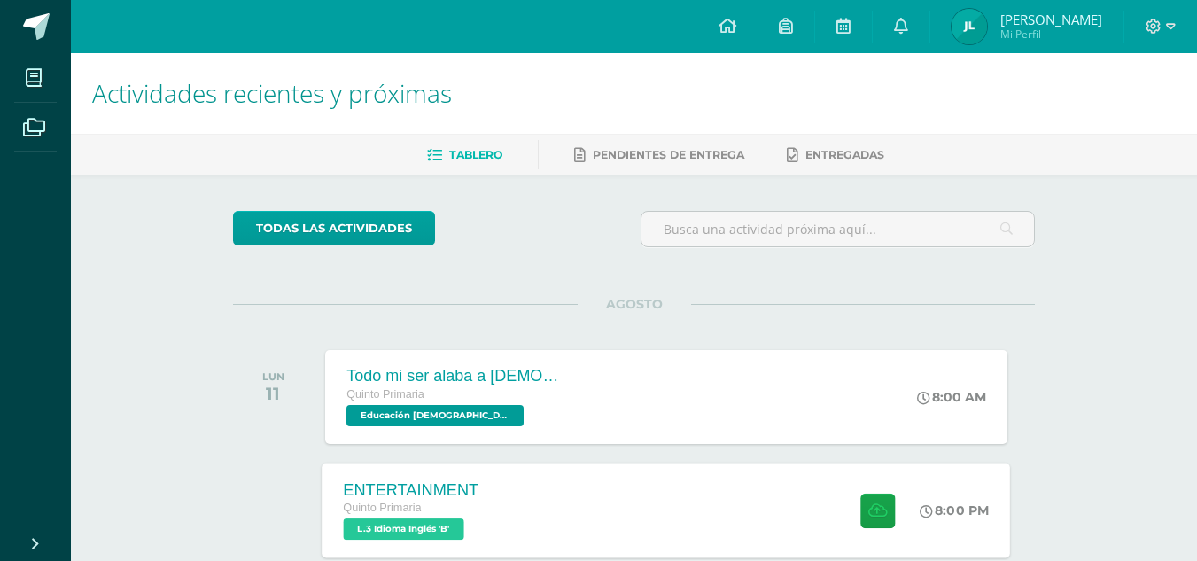
click at [396, 529] on span "L.3 Idioma Inglés 'B'" at bounding box center [404, 528] width 120 height 21
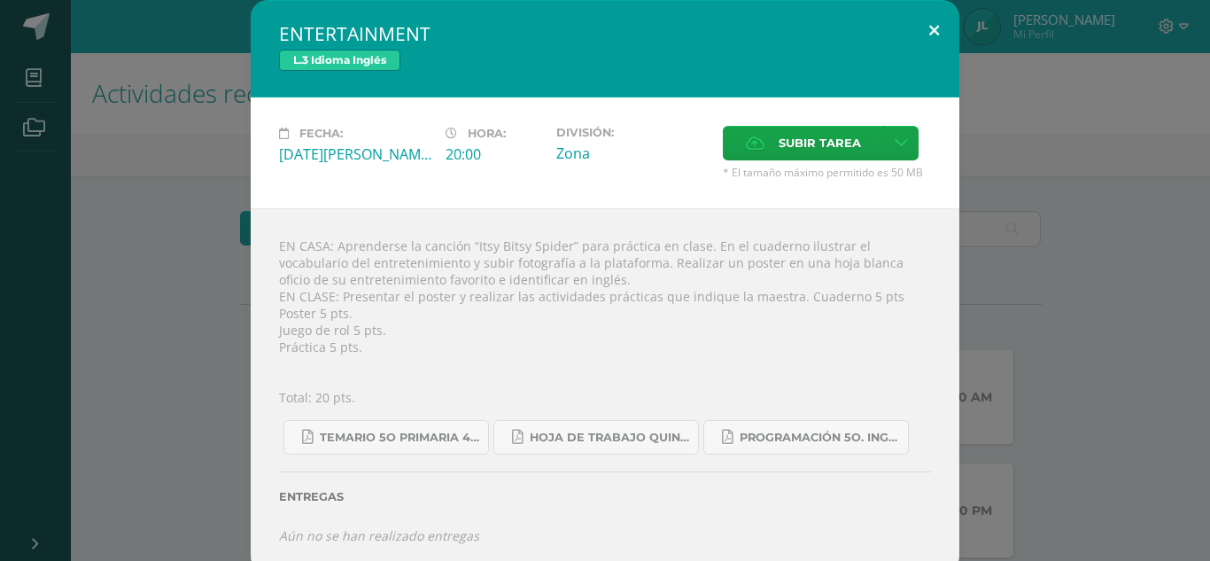
click at [937, 27] on button at bounding box center [934, 30] width 50 height 60
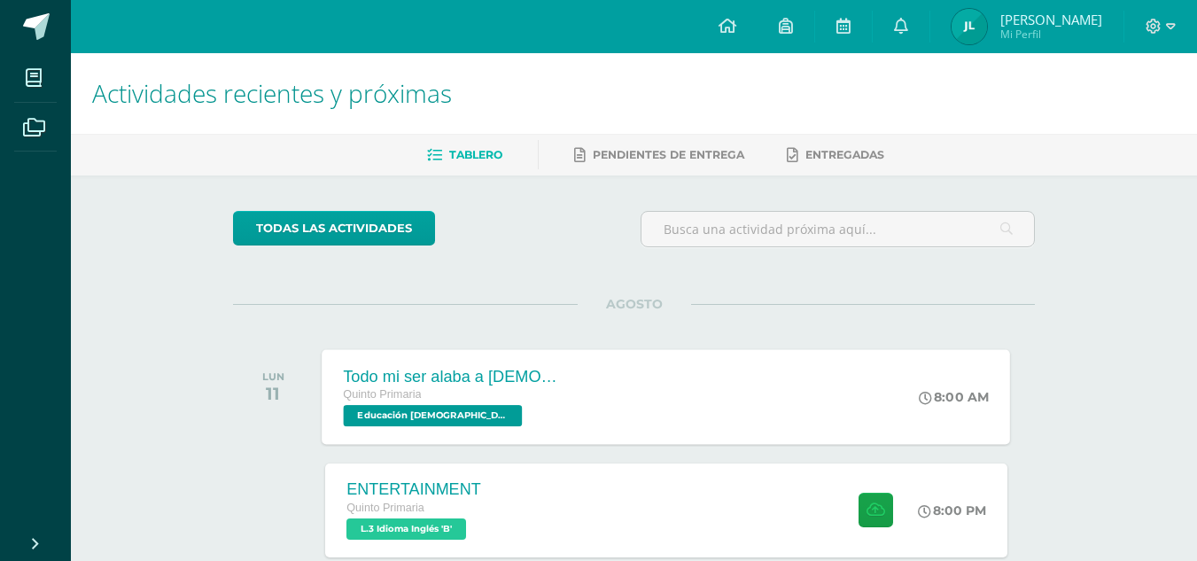
click at [457, 410] on span "Educación [DEMOGRAPHIC_DATA] 'B'" at bounding box center [433, 415] width 179 height 21
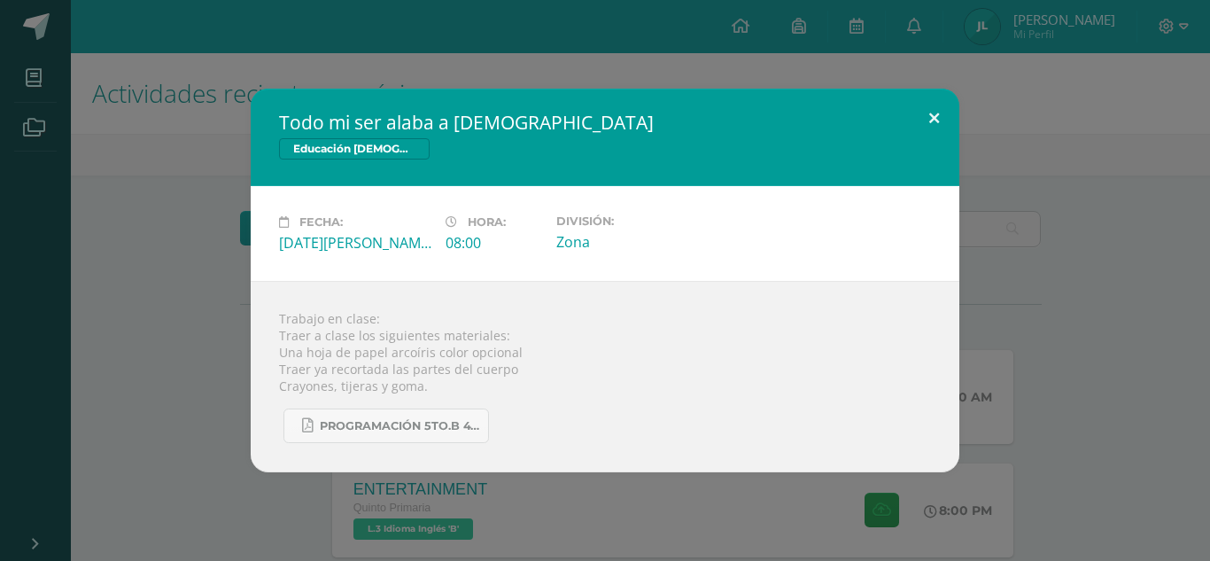
click at [928, 117] on button at bounding box center [934, 119] width 50 height 60
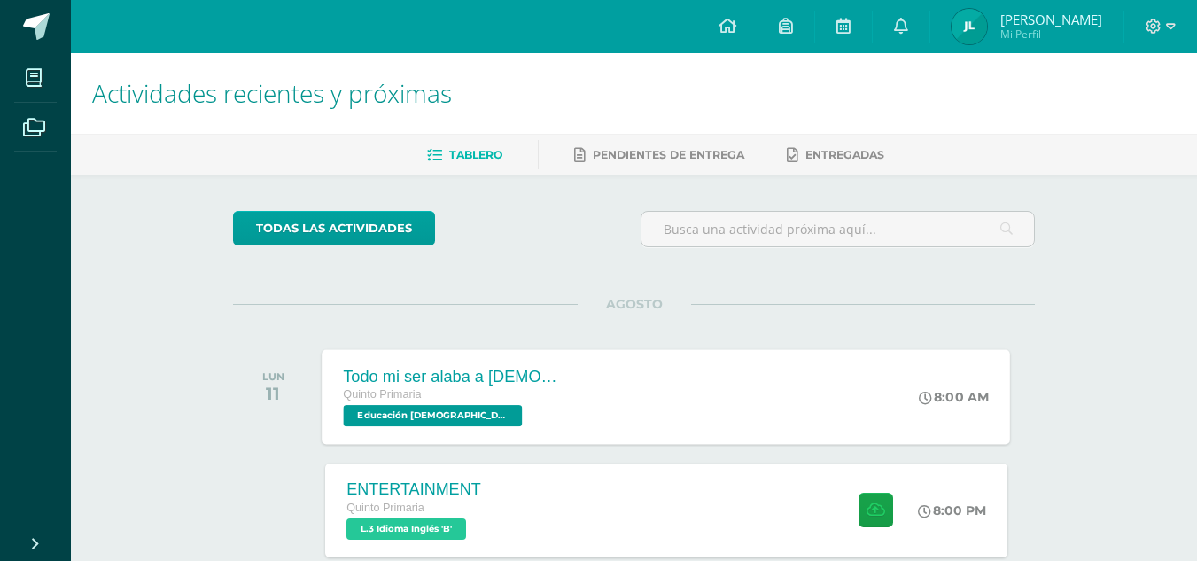
click at [471, 426] on span "Educación [DEMOGRAPHIC_DATA] 'B'" at bounding box center [433, 415] width 179 height 21
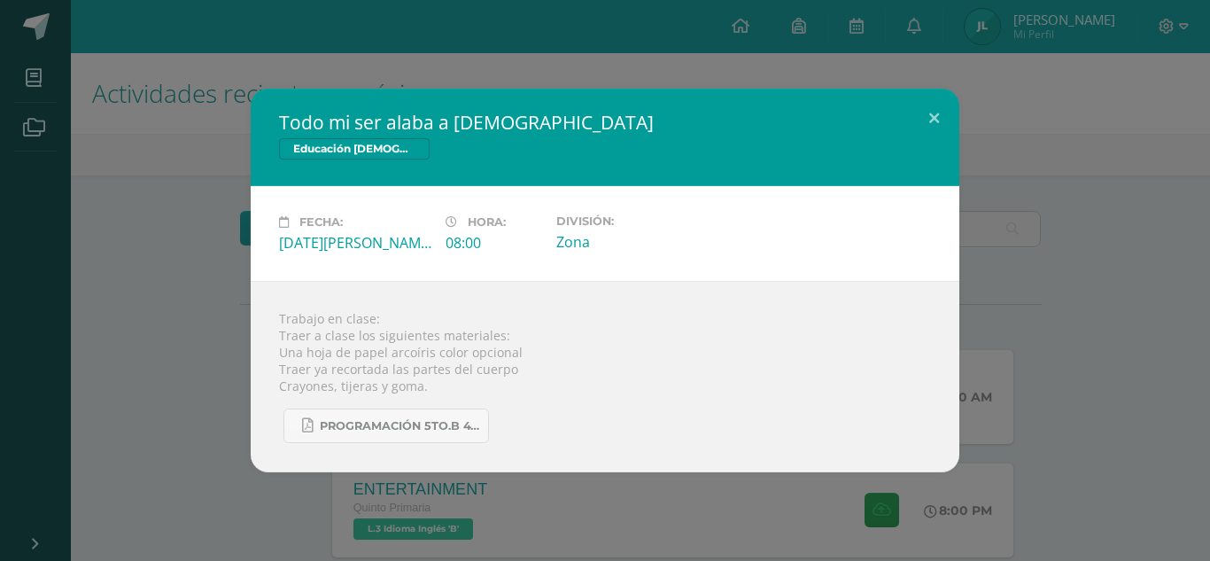
click at [772, 66] on div "Todo mi ser alaba a [DEMOGRAPHIC_DATA] Educación [DEMOGRAPHIC_DATA] Fecha: [DAT…" at bounding box center [605, 280] width 1210 height 561
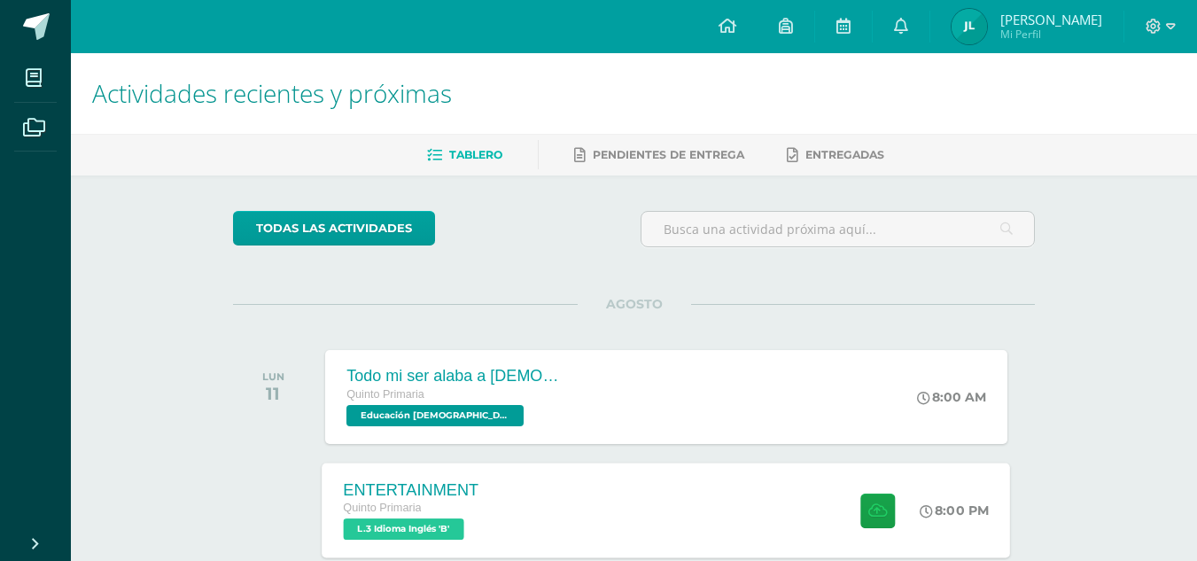
click at [432, 544] on div "ENTERTAINMENT Quinto Primaria L.3 Idioma Inglés 'B'" at bounding box center [411, 509] width 178 height 95
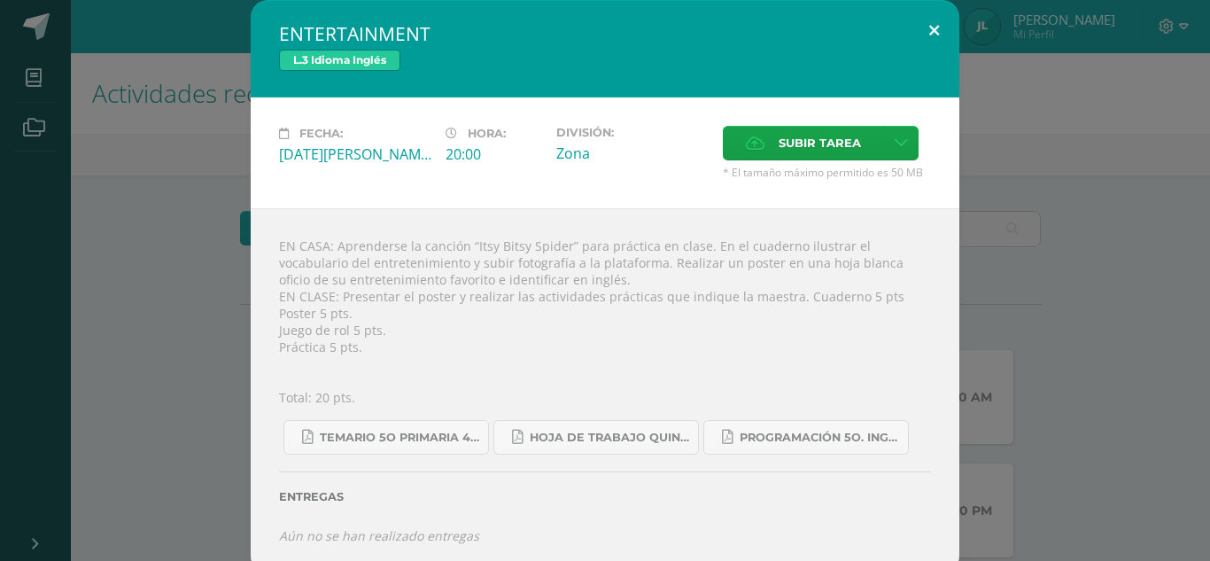
click at [927, 40] on button at bounding box center [934, 30] width 50 height 60
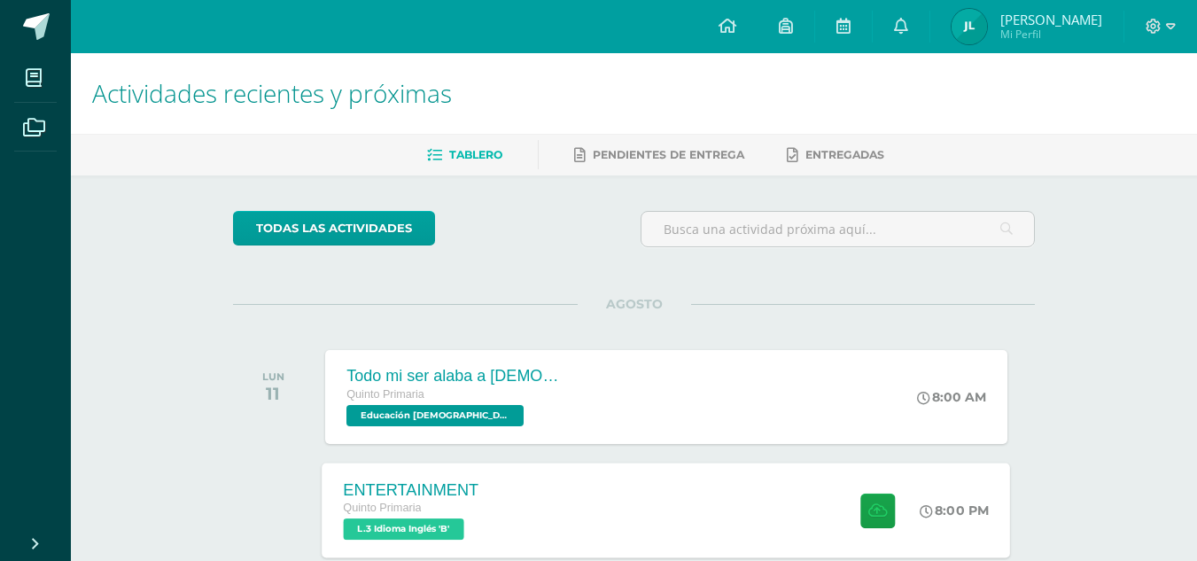
click at [454, 534] on span "L.3 Idioma Inglés 'B'" at bounding box center [404, 528] width 120 height 21
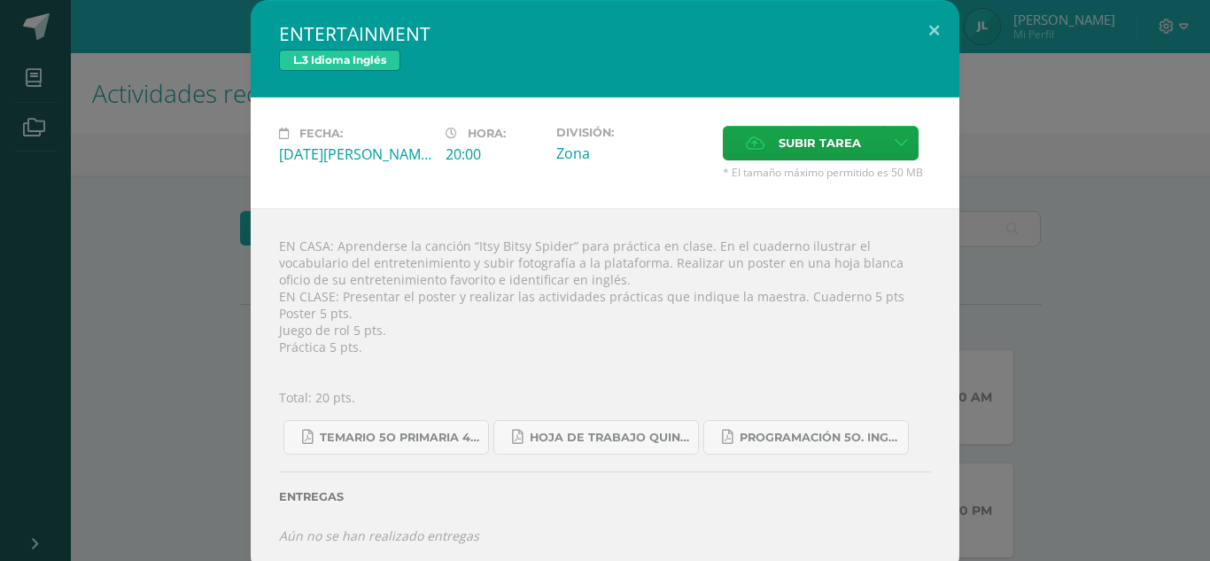
scroll to position [12, 0]
